Goal: Check status: Check status

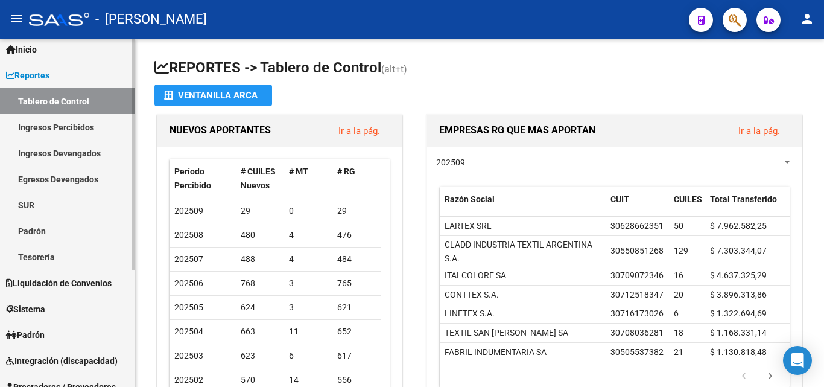
scroll to position [60, 0]
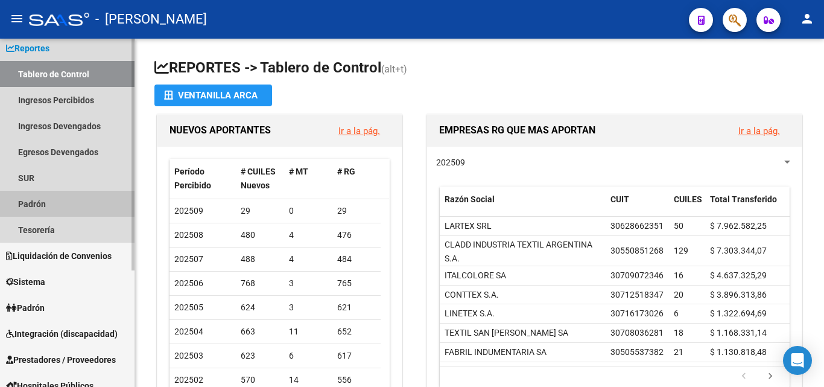
click at [46, 203] on link "Padrón" at bounding box center [67, 204] width 135 height 26
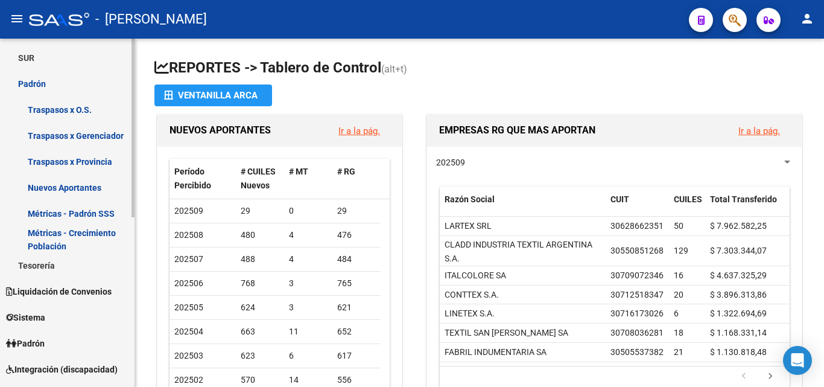
scroll to position [181, 0]
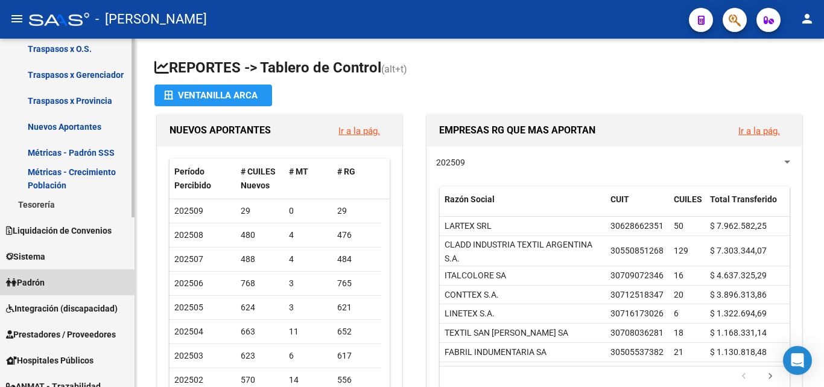
click at [34, 282] on span "Padrón" at bounding box center [25, 282] width 39 height 13
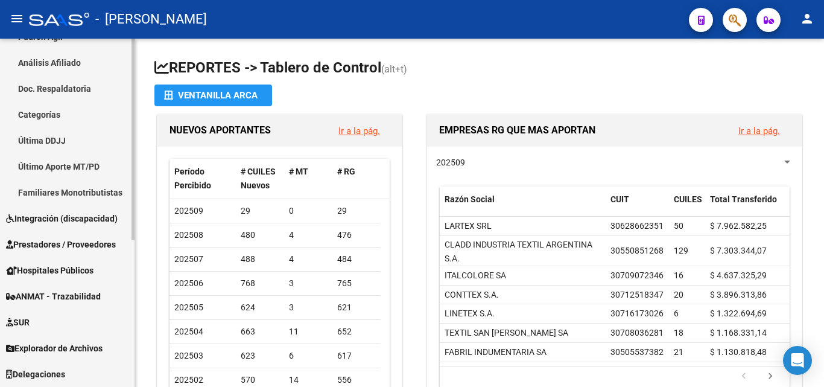
scroll to position [193, 0]
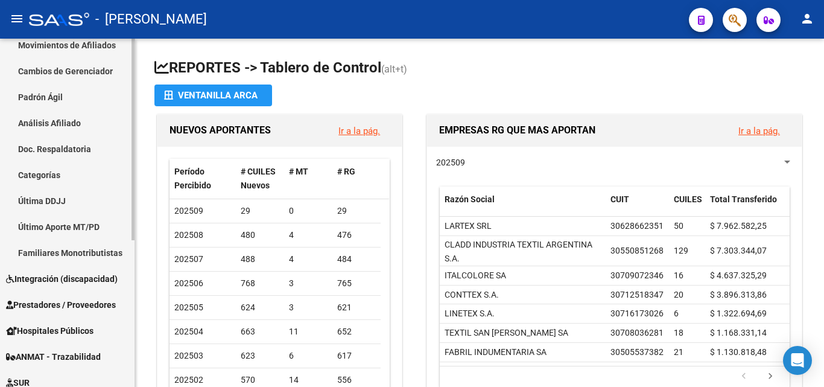
click at [56, 100] on link "Padrón Ágil" at bounding box center [67, 97] width 135 height 26
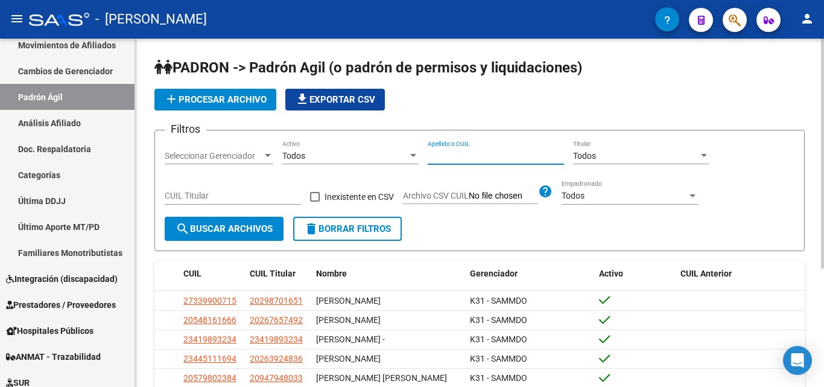
paste input "70727564"
type input "70727564"
click at [221, 220] on button "search Buscar Archivos" at bounding box center [224, 229] width 119 height 24
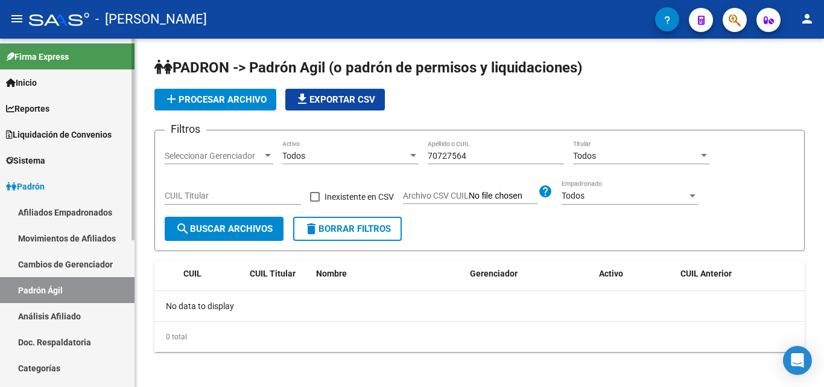
click at [161, 56] on mat-sidenav-container "Firma Express Inicio Instructivos Contacto OS Reportes Tablero de Control Ingre…" at bounding box center [412, 213] width 824 height 348
click at [389, 301] on div "No data to display" at bounding box center [480, 306] width 651 height 30
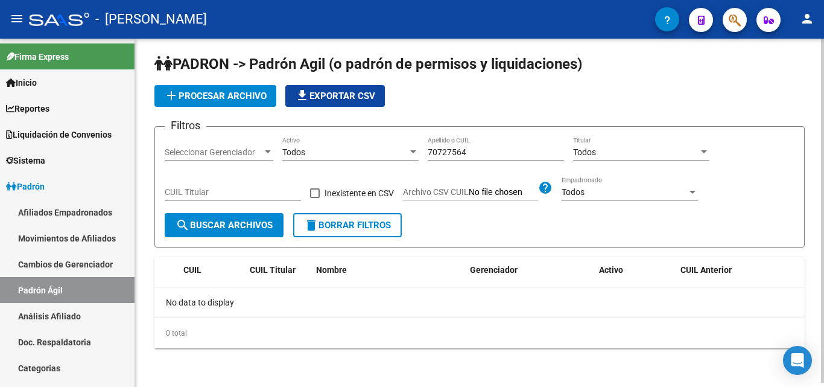
scroll to position [4, 0]
click at [230, 223] on span "search Buscar Archivos" at bounding box center [224, 225] width 97 height 11
drag, startPoint x: 482, startPoint y: 156, endPoint x: 418, endPoint y: 158, distance: 64.6
click at [418, 158] on div "Filtros Seleccionar Gerenciador Seleccionar Gerenciador Todos Activo 70727564 A…" at bounding box center [480, 174] width 630 height 77
